Goal: Transaction & Acquisition: Purchase product/service

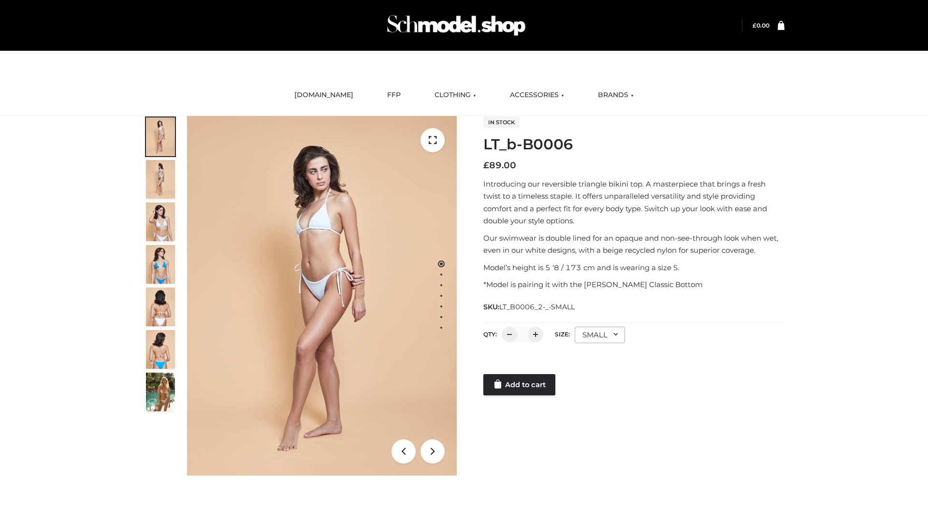
click at [520, 385] on link "Add to cart" at bounding box center [519, 384] width 72 height 21
